Goal: Communication & Community: Answer question/provide support

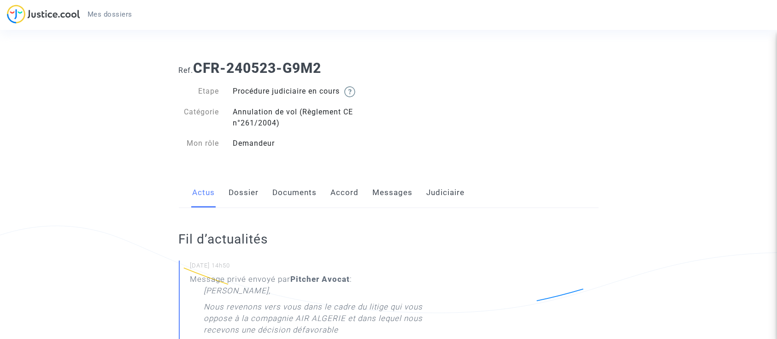
click at [385, 187] on link "Messages" at bounding box center [393, 192] width 40 height 30
click at [401, 191] on link "Messages" at bounding box center [393, 192] width 40 height 30
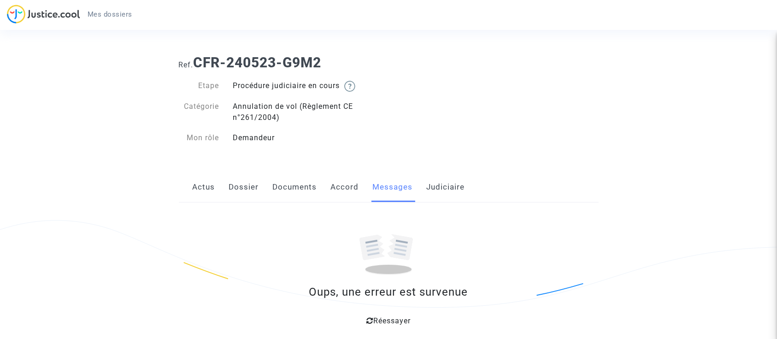
scroll to position [5, 0]
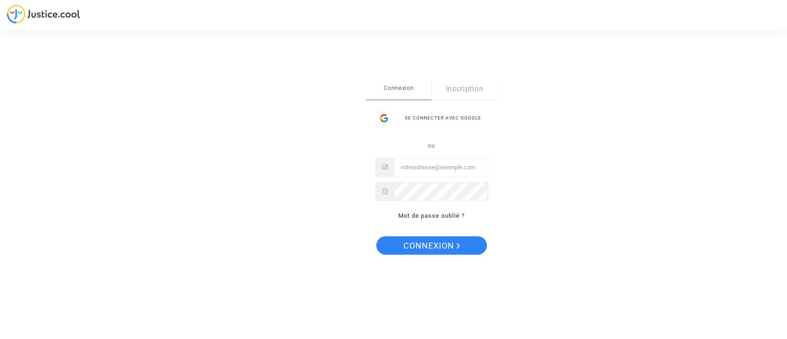
type input "[EMAIL_ADDRESS][DOMAIN_NAME]"
click at [432, 249] on span "Connexion" at bounding box center [431, 245] width 57 height 19
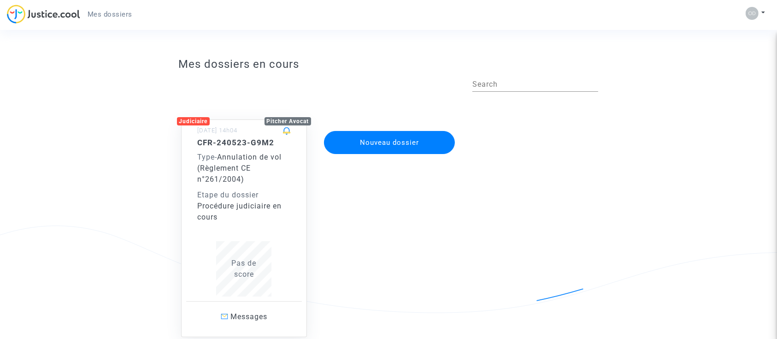
click at [252, 259] on span "Pas de score" at bounding box center [243, 269] width 25 height 20
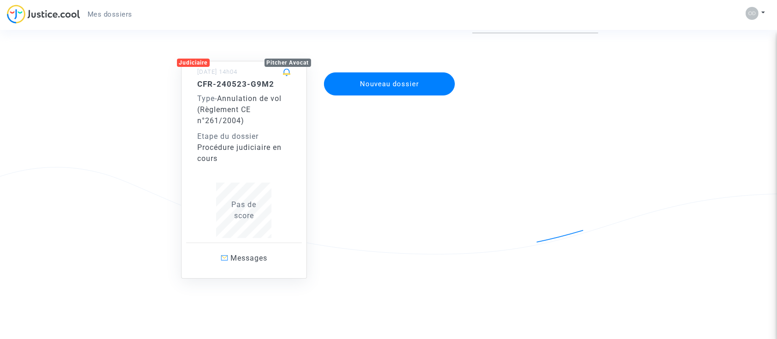
scroll to position [63, 0]
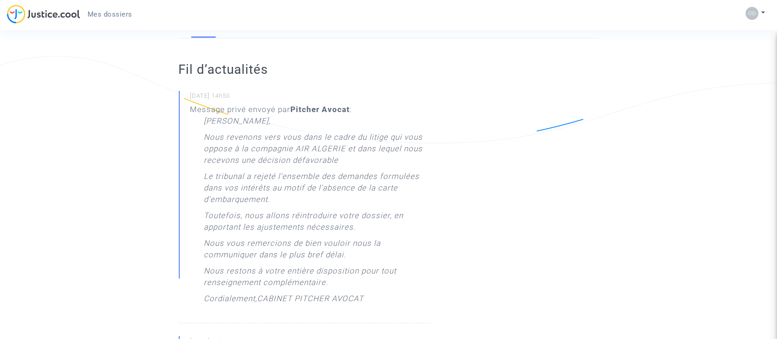
scroll to position [199, 0]
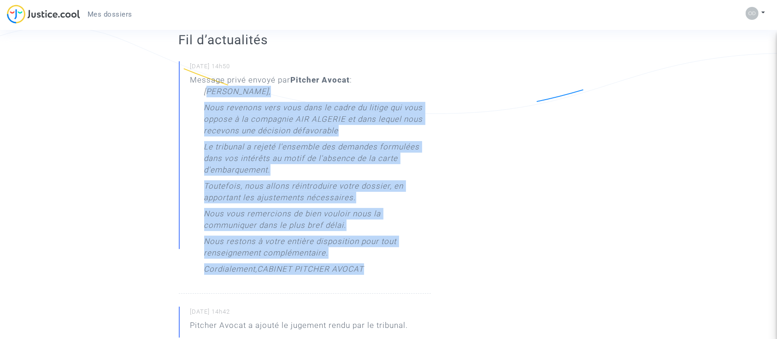
drag, startPoint x: 208, startPoint y: 142, endPoint x: 375, endPoint y: 282, distance: 217.9
click at [375, 282] on p "Message privé envoyé par [PERSON_NAME] : [PERSON_NAME] Monsieur, Nous revenons …" at bounding box center [310, 179] width 241 height 210
copy div "[PERSON_NAME] Monsieur, Nous revenons vers vous dans le cadre du litige qui vou…"
